Goal: Check status

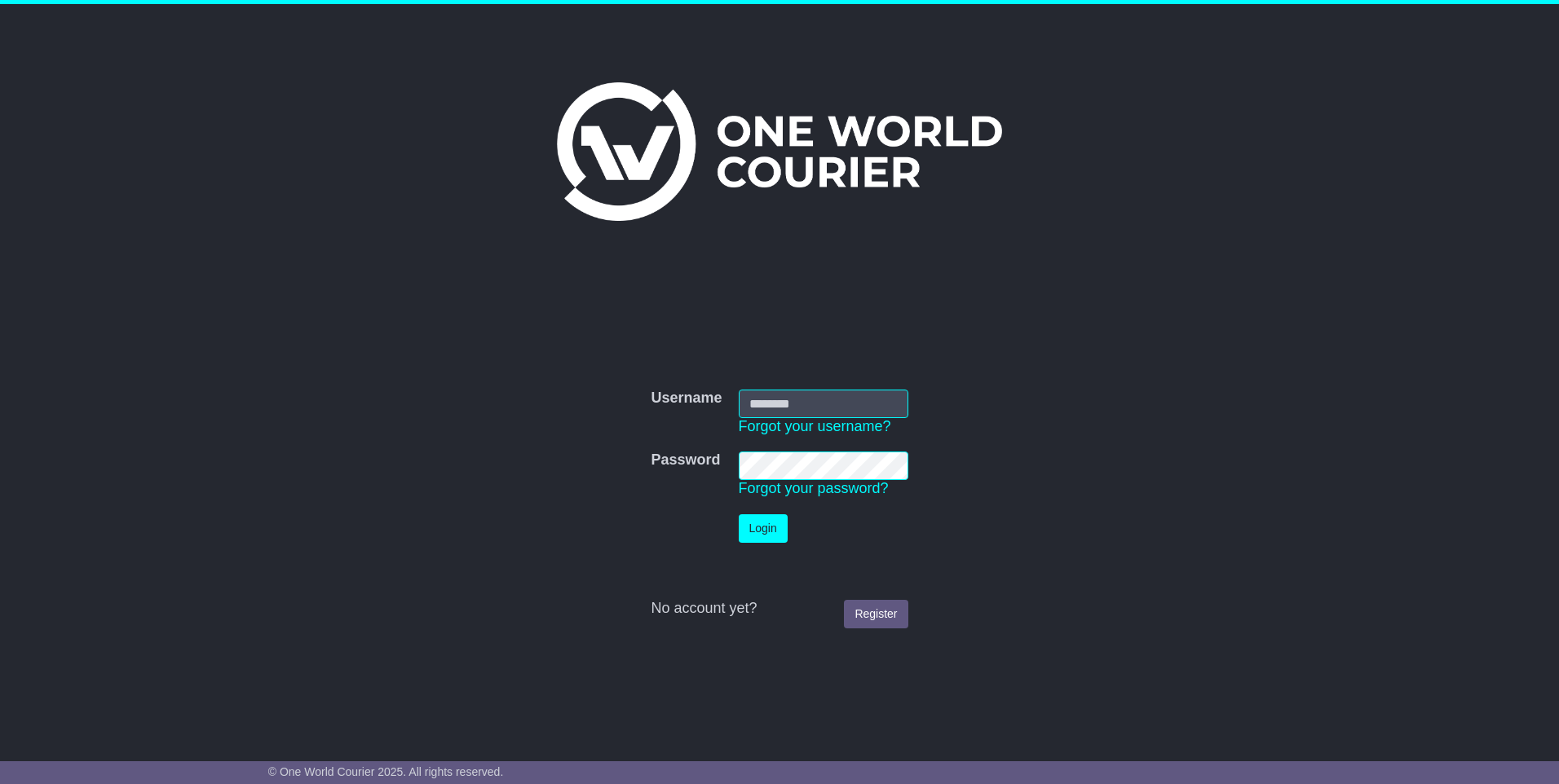
type input "**********"
click at [764, 530] on button "Login" at bounding box center [763, 529] width 49 height 29
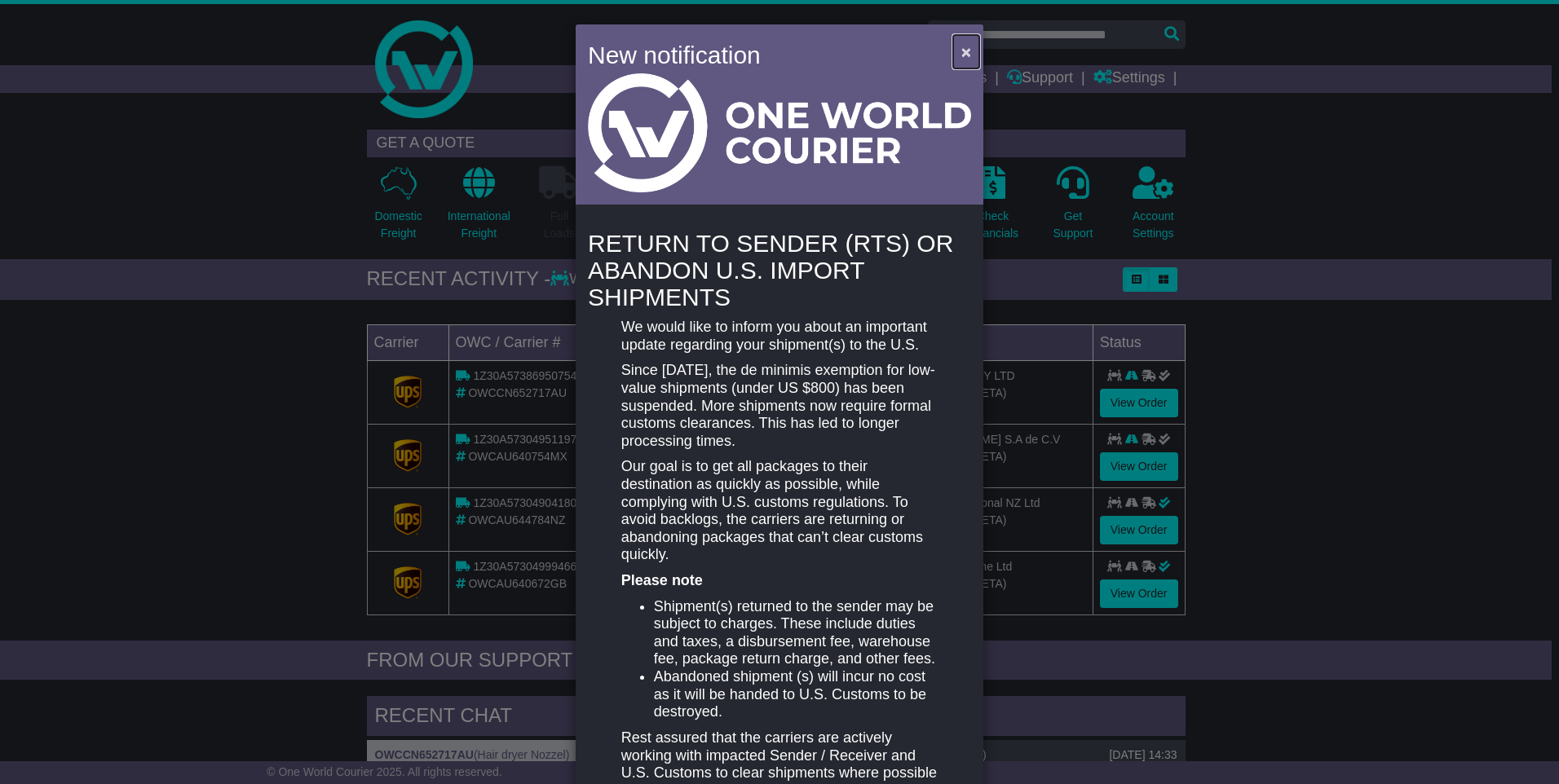
click at [967, 51] on span "×" at bounding box center [966, 52] width 10 height 19
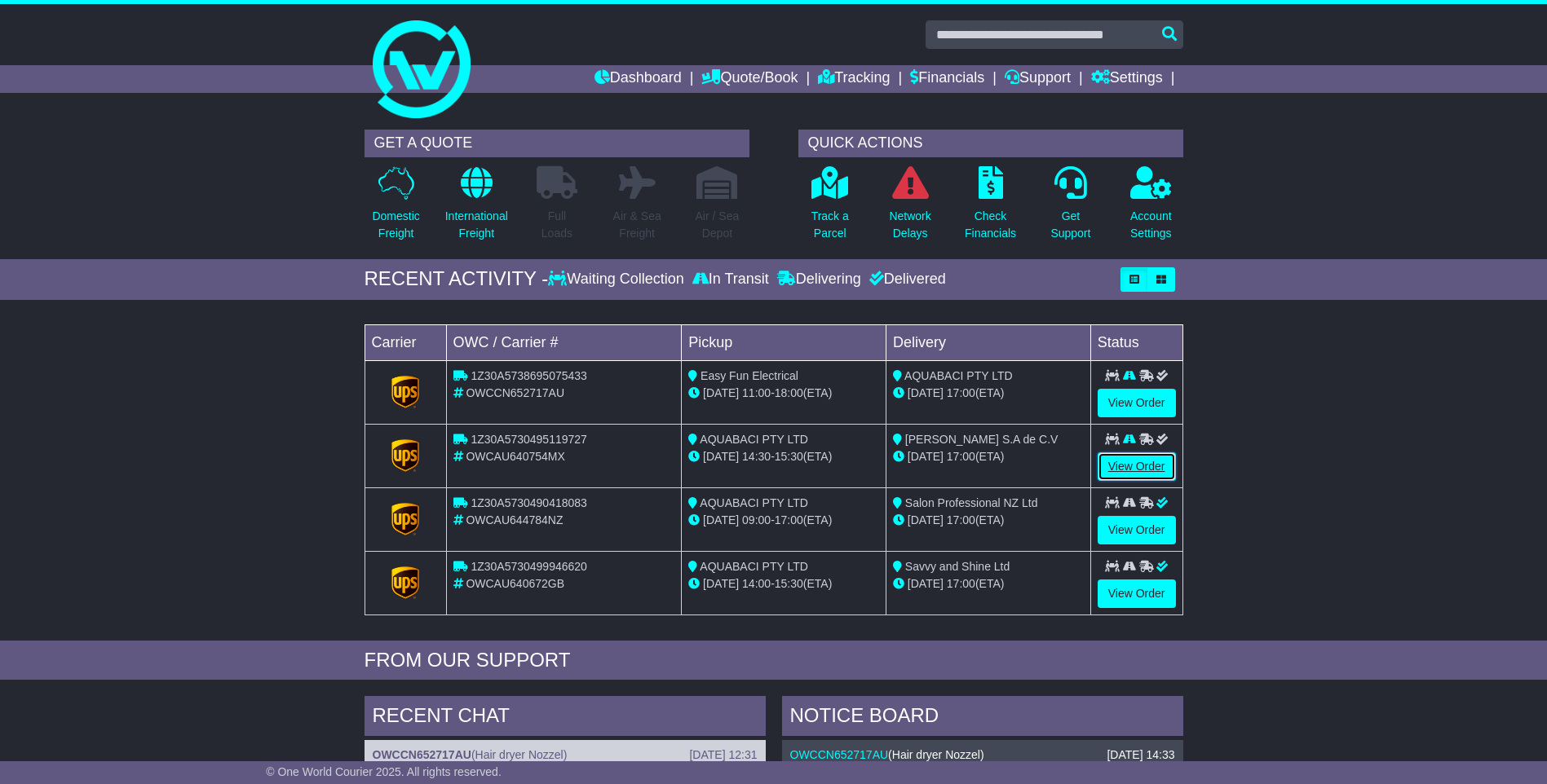
click at [1129, 461] on link "View Order" at bounding box center [1136, 467] width 78 height 29
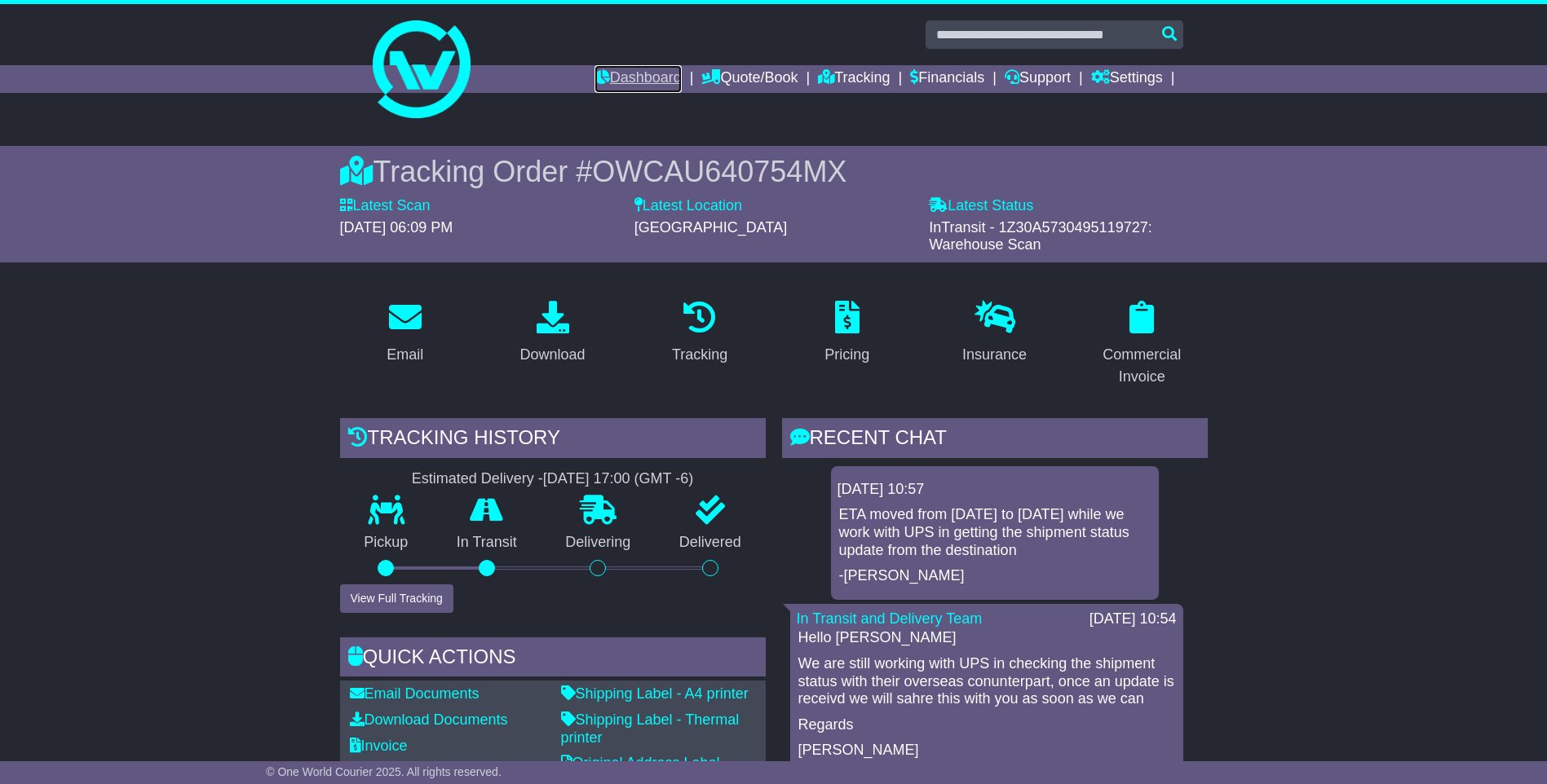
click at [655, 72] on link "Dashboard" at bounding box center [638, 79] width 87 height 28
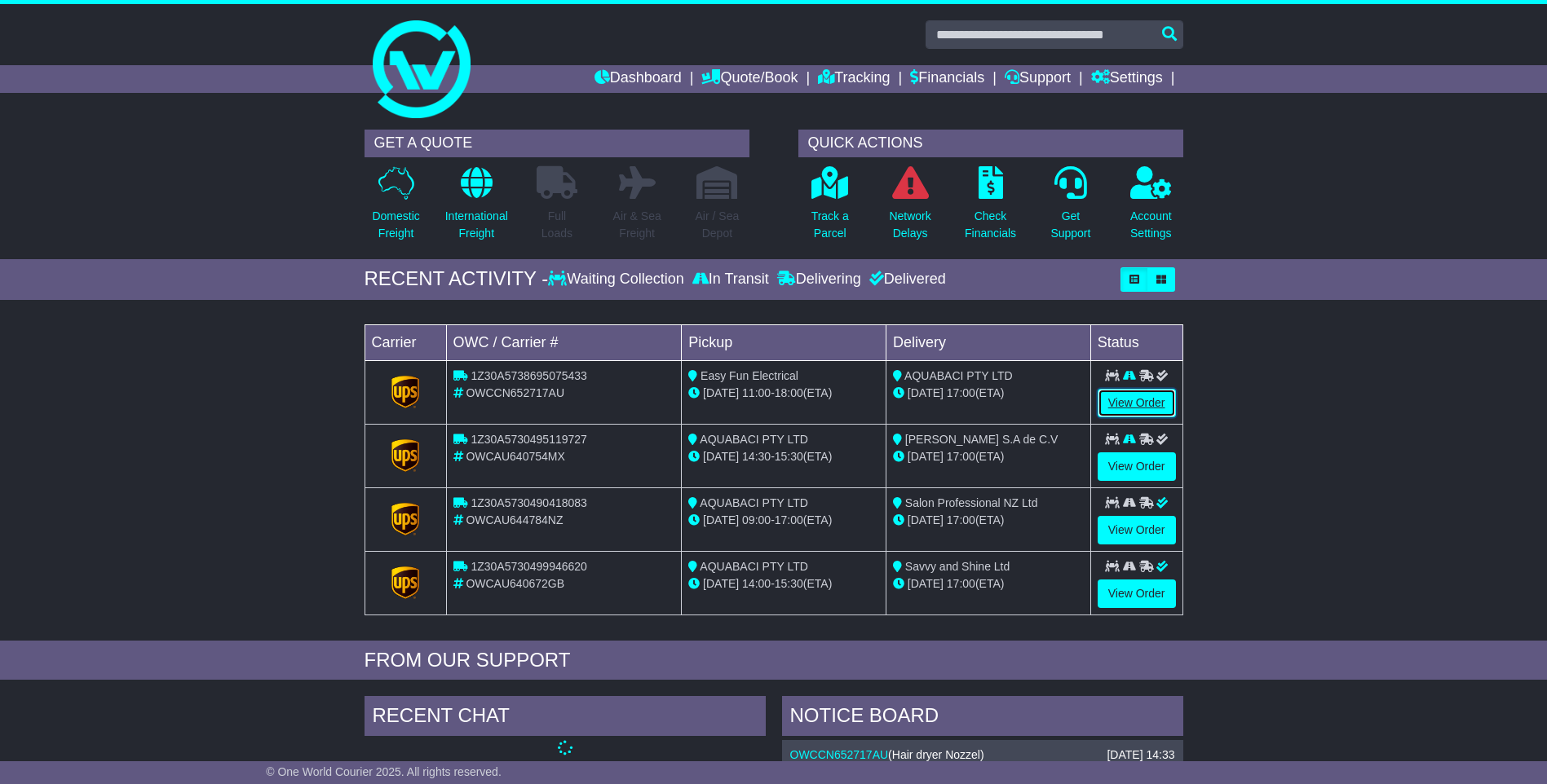
click at [1126, 396] on link "View Order" at bounding box center [1136, 403] width 78 height 29
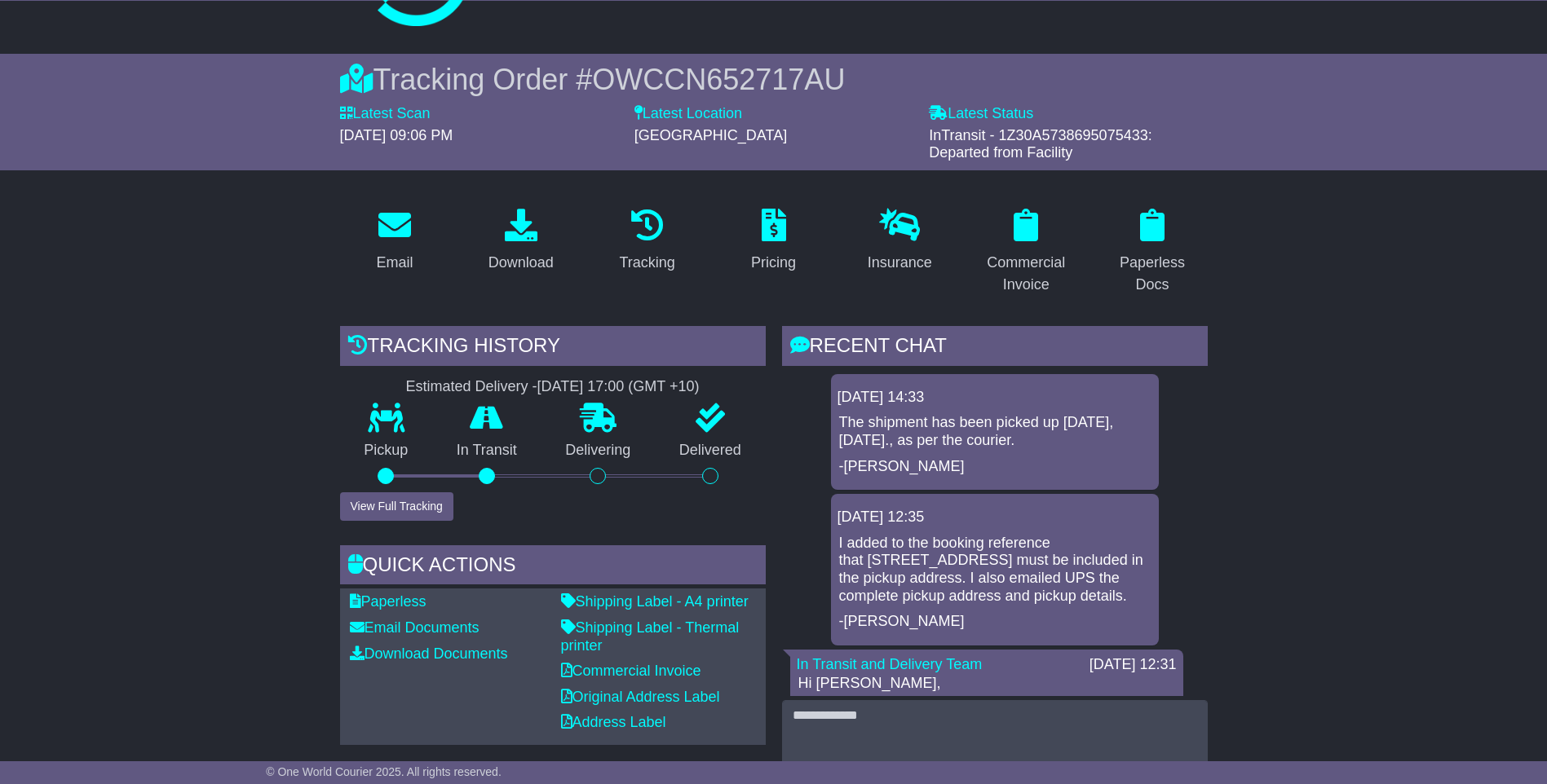
scroll to position [81, 0]
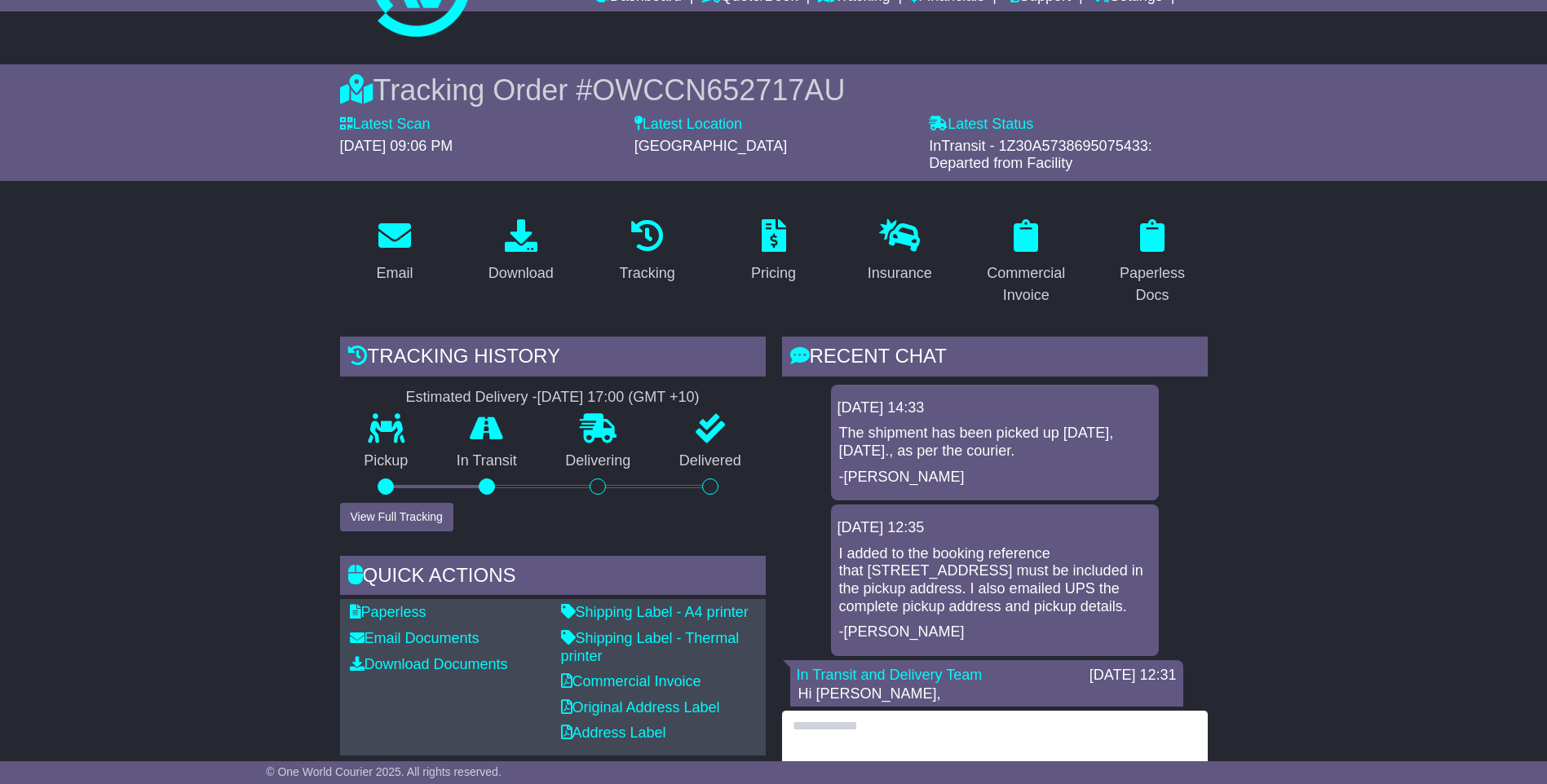
click at [876, 733] on textarea at bounding box center [994, 746] width 426 height 70
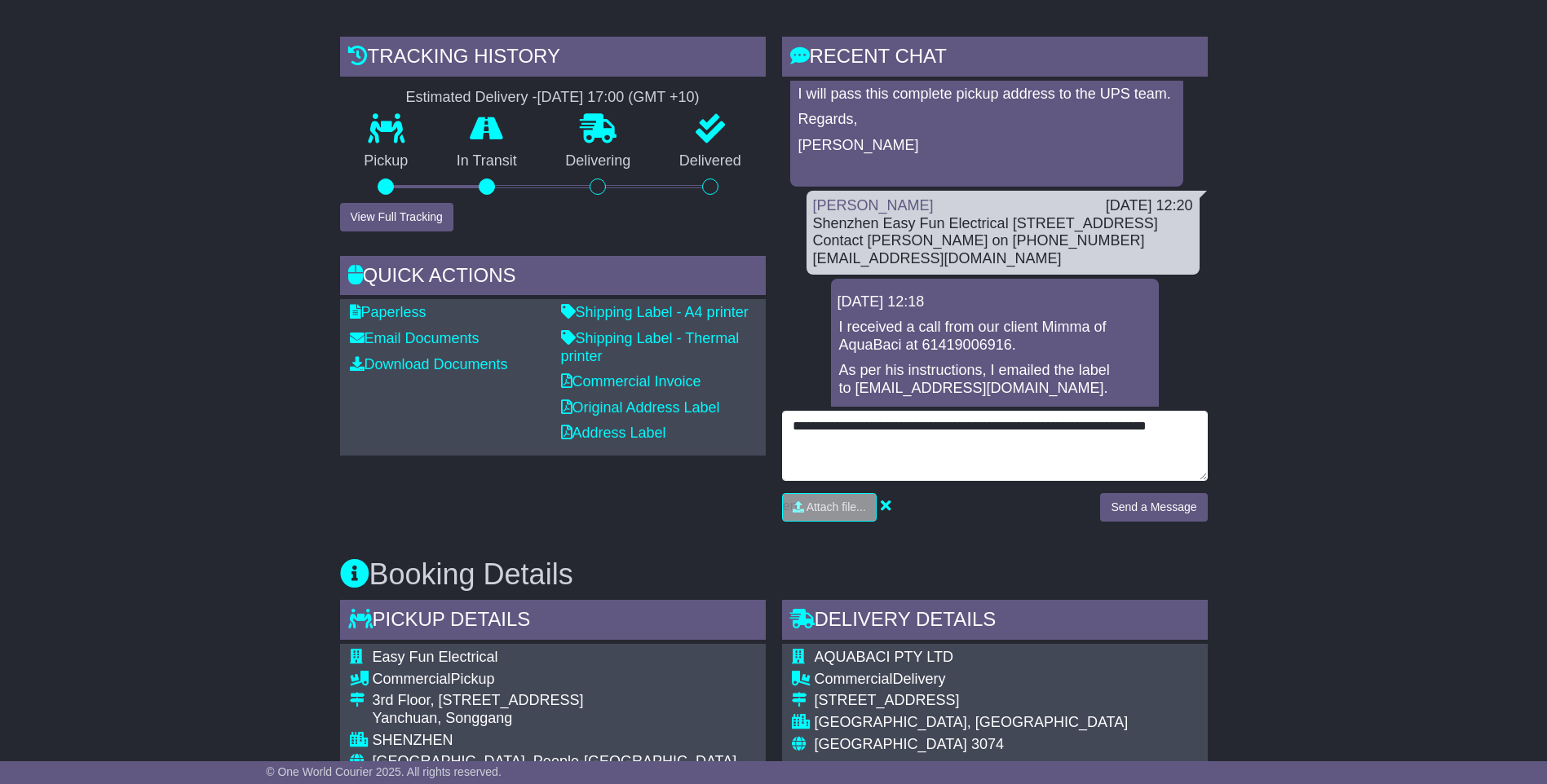
scroll to position [407, 0]
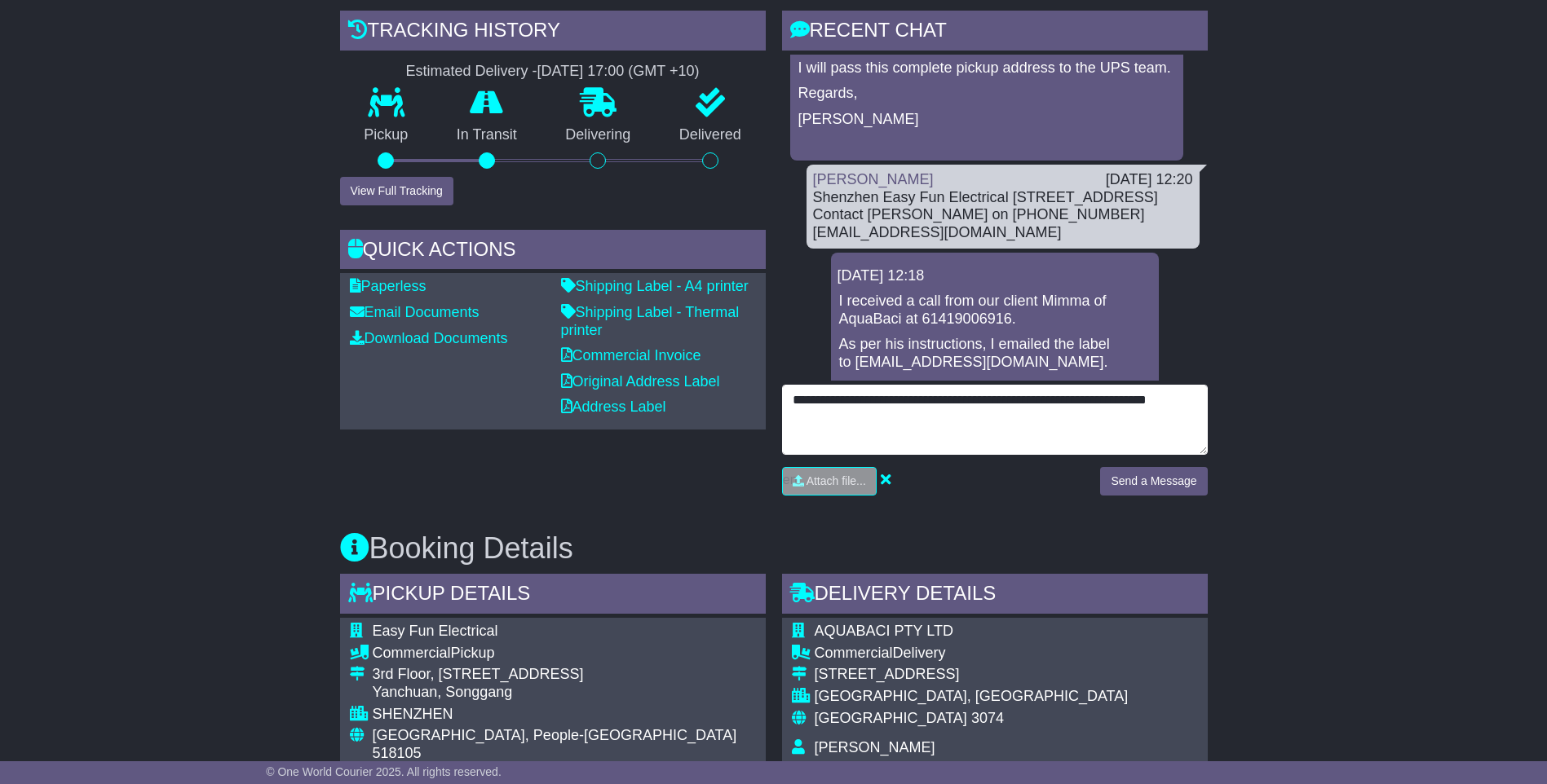
type textarea "**********"
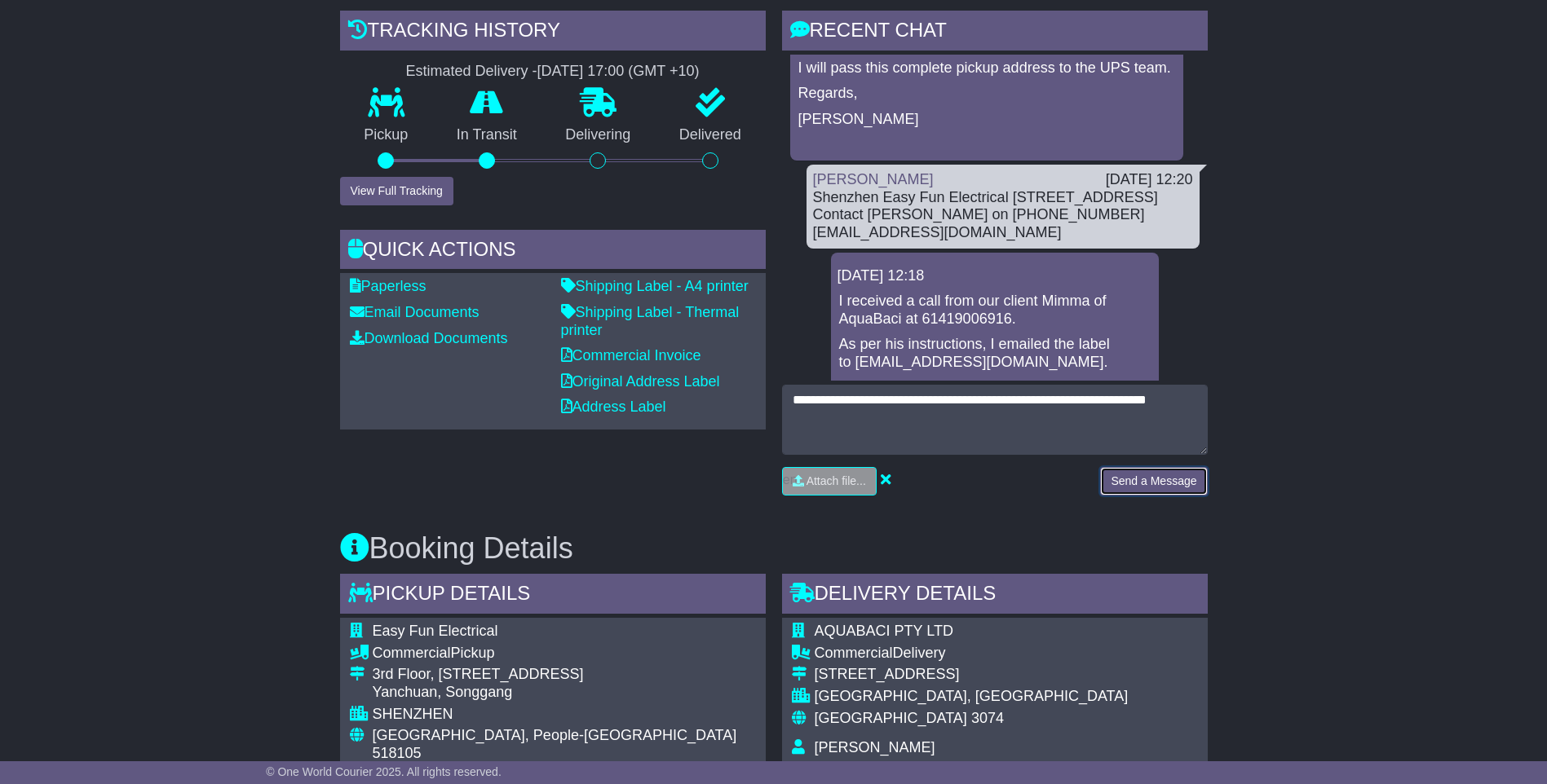
click at [1131, 477] on button "Send a Message" at bounding box center [1153, 482] width 107 height 29
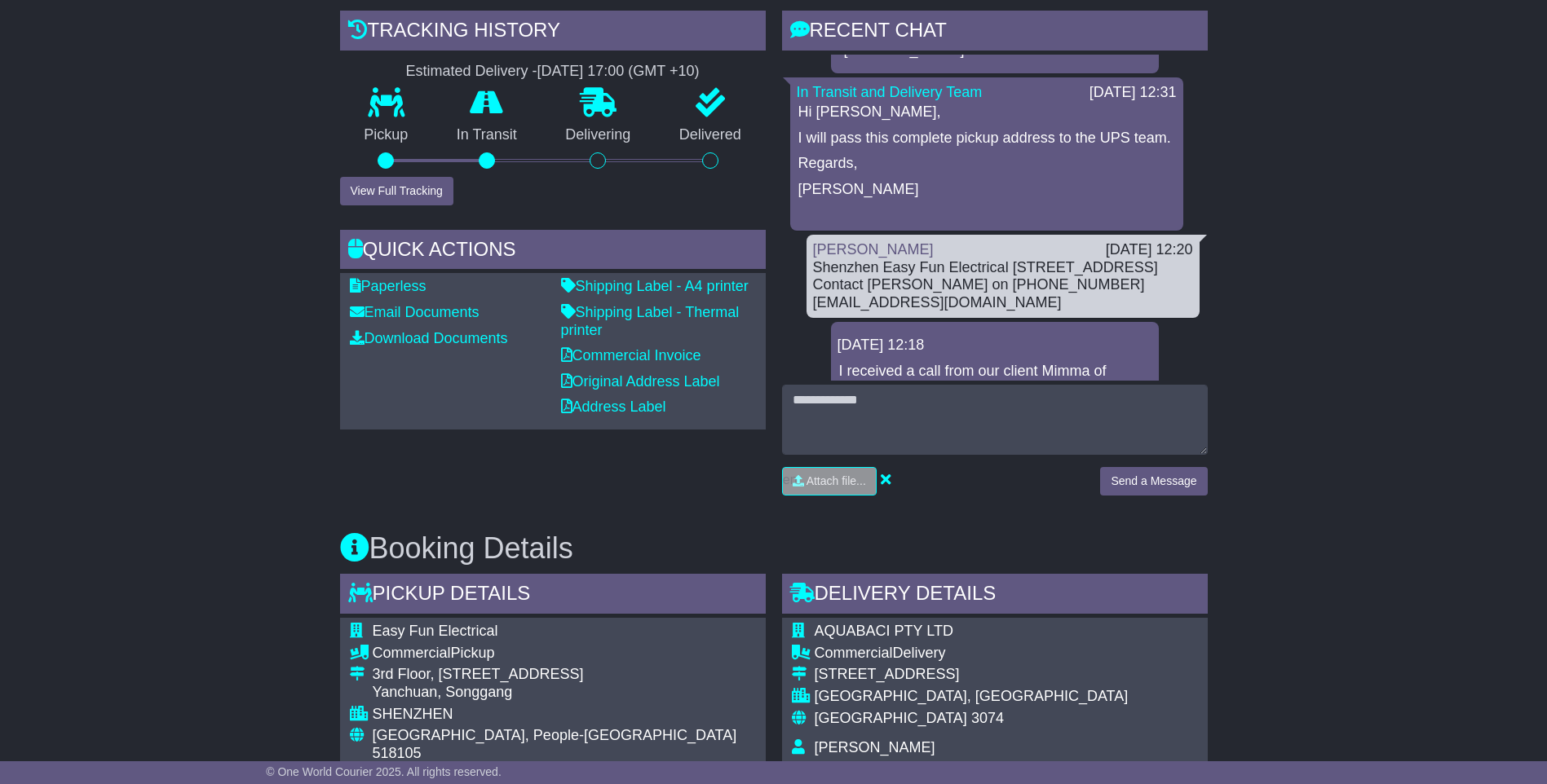
scroll to position [0, 0]
